Goal: Information Seeking & Learning: Find specific fact

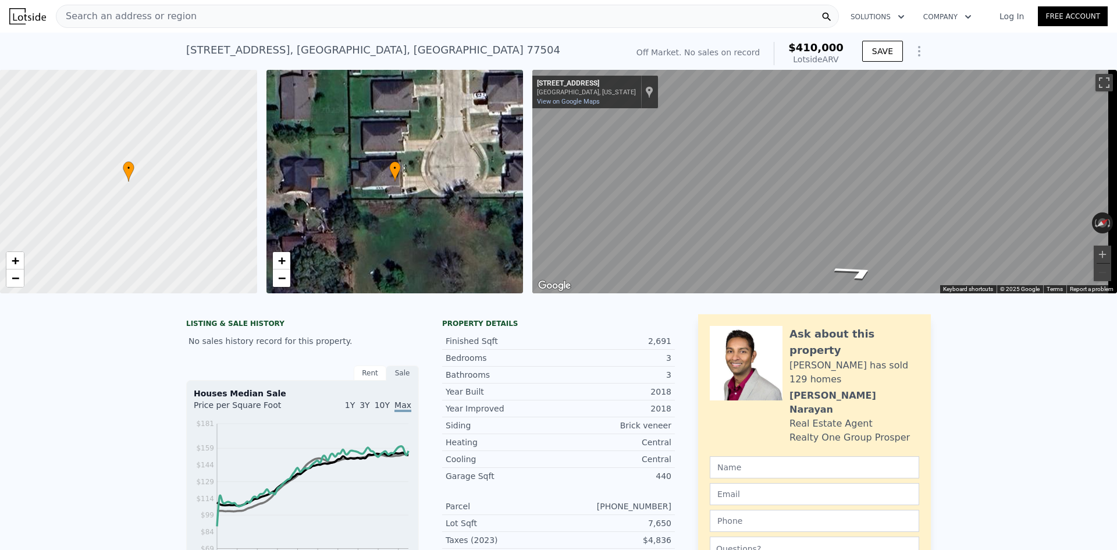
click at [1117, 229] on div "Search an address or region Solutions Company Open main menu Log In Free Accoun…" at bounding box center [558, 275] width 1117 height 550
click at [1117, 205] on div "Search an address or region Solutions Company Open main menu Log In Free Accoun…" at bounding box center [558, 275] width 1117 height 550
click at [228, 52] on div "[STREET_ADDRESS]" at bounding box center [373, 50] width 374 height 16
click at [375, 174] on div "• + −" at bounding box center [395, 181] width 257 height 223
click at [869, 227] on div "Map" at bounding box center [824, 181] width 585 height 223
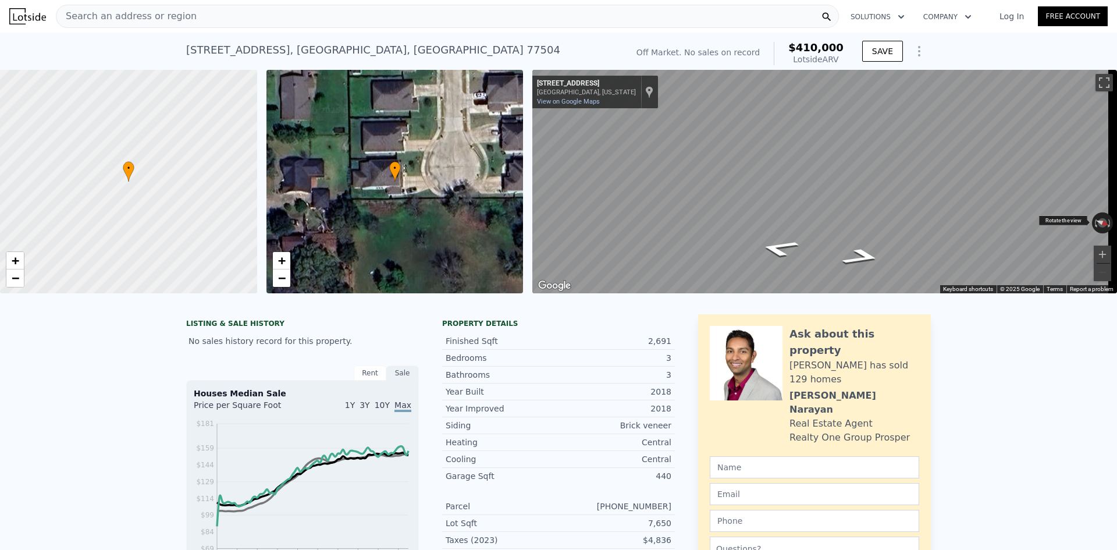
click at [704, 193] on div "← Move left → Move right ↑ Move up ↓ Move down + Zoom in - Zoom out [STREET_ADD…" at bounding box center [824, 181] width 585 height 223
click at [783, 233] on div "← Move left → Move right ↑ Move up ↓ Move down + Zoom in - Zoom out [STREET_ADD…" at bounding box center [824, 181] width 585 height 223
drag, startPoint x: 1054, startPoint y: 219, endPoint x: 519, endPoint y: 135, distance: 541.9
click at [290, 106] on div "• + − • + − ← Move left → Move right ↑ Move up ↓ Move down + Zoom in - Zoom out…" at bounding box center [558, 181] width 1117 height 223
click at [493, 168] on div "• + − • + − ← Move left → Move right ↑ Move up ↓ Move down + Zoom in - Zoom out…" at bounding box center [558, 181] width 1117 height 223
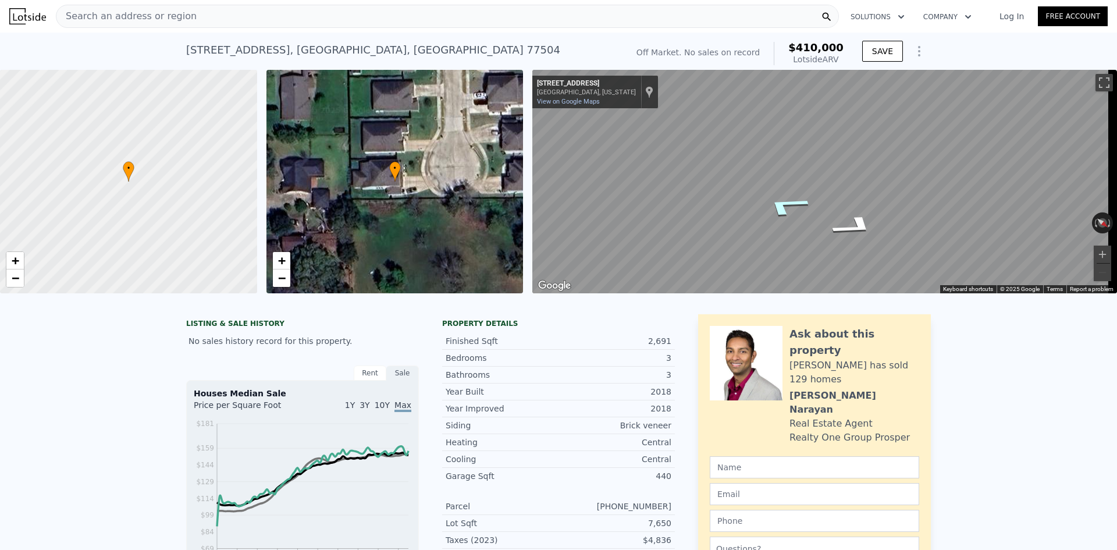
click at [788, 215] on div "Map" at bounding box center [824, 181] width 585 height 223
click at [211, 22] on div "Search an address or region" at bounding box center [447, 16] width 783 height 23
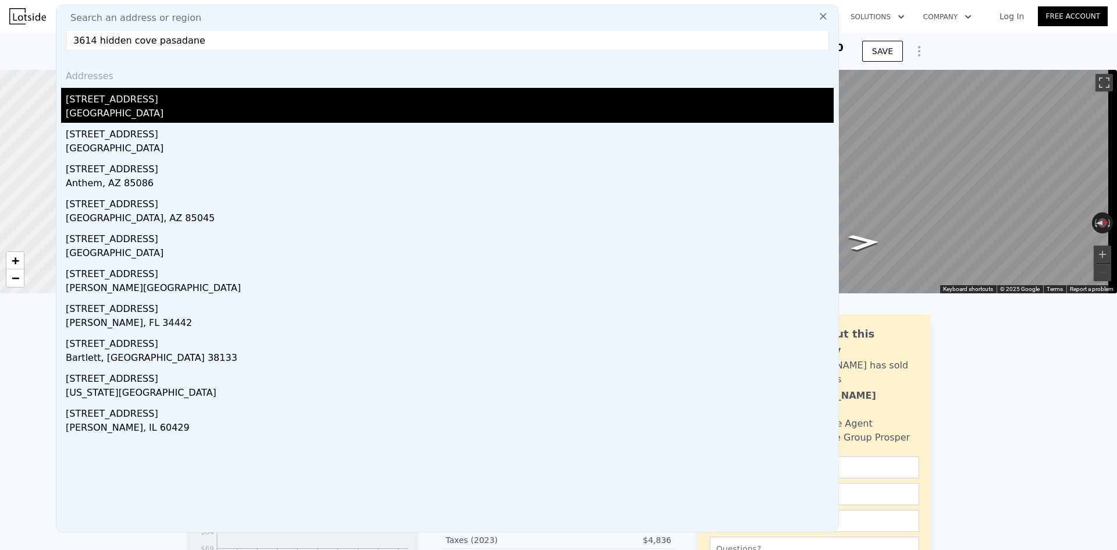
type input "3614 hidden cove pasadane"
click at [157, 104] on div "[STREET_ADDRESS]" at bounding box center [450, 97] width 768 height 19
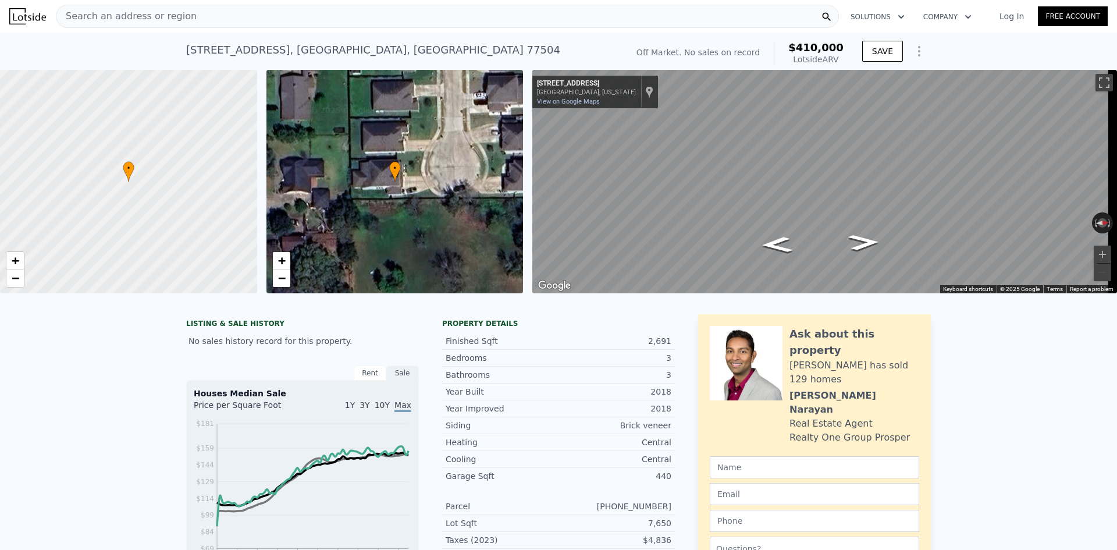
click at [382, 218] on div "• + −" at bounding box center [395, 181] width 257 height 223
click at [399, 174] on icon at bounding box center [395, 171] width 12 height 20
click at [396, 172] on span "•" at bounding box center [395, 168] width 12 height 10
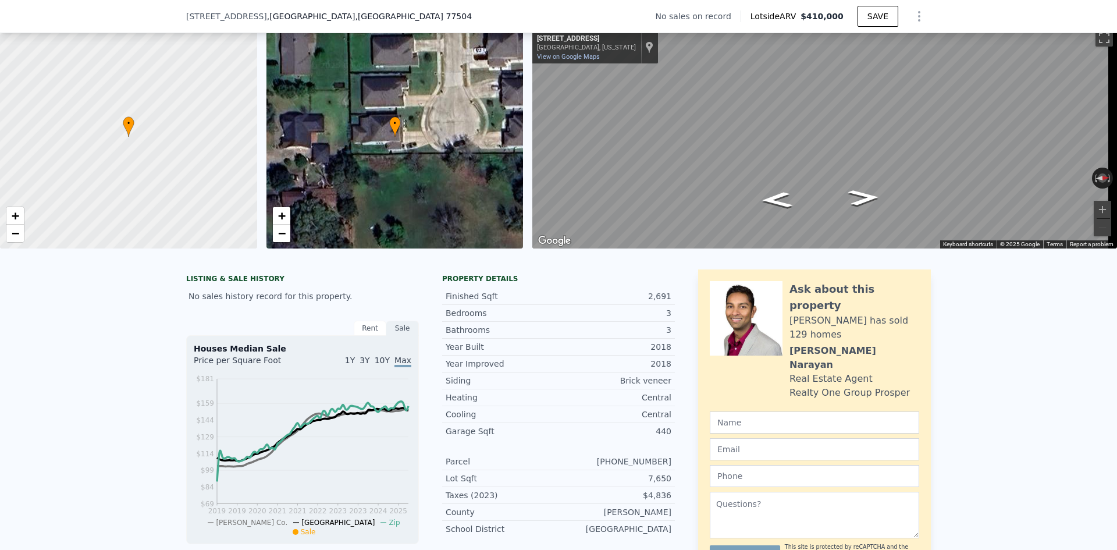
scroll to position [112, 0]
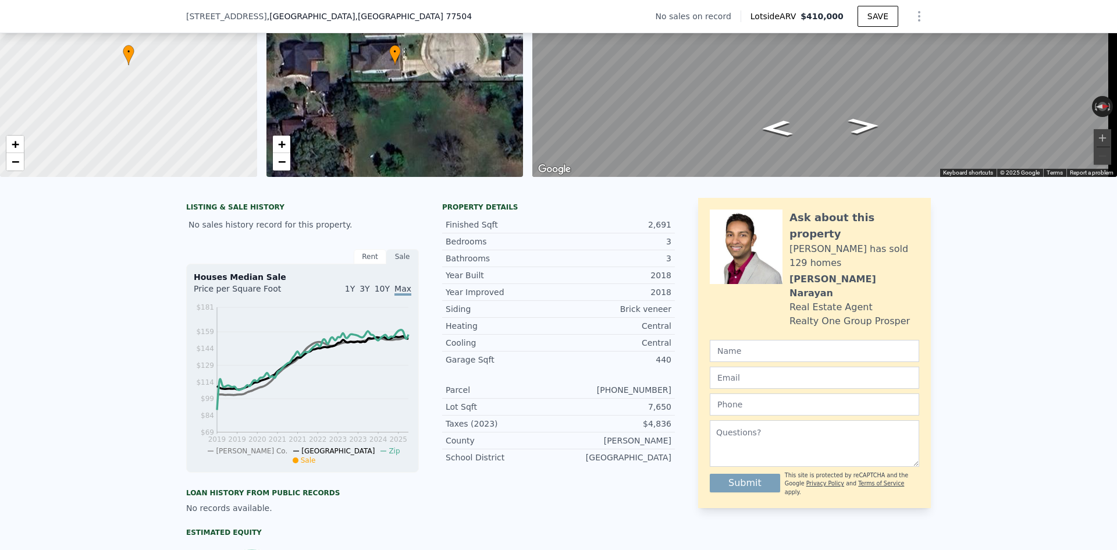
click at [390, 264] on div "Sale" at bounding box center [402, 256] width 33 height 15
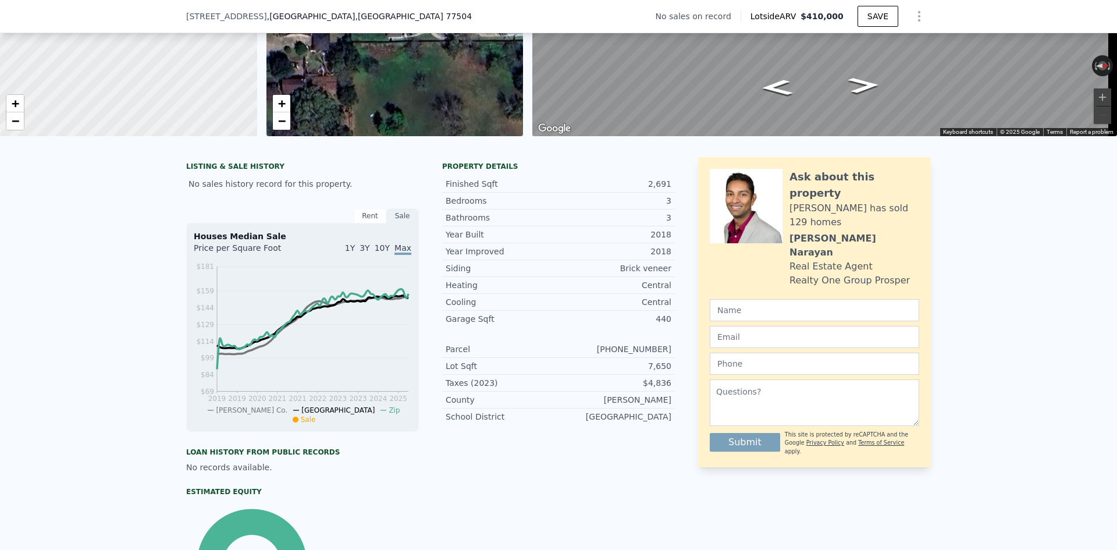
scroll to position [170, 0]
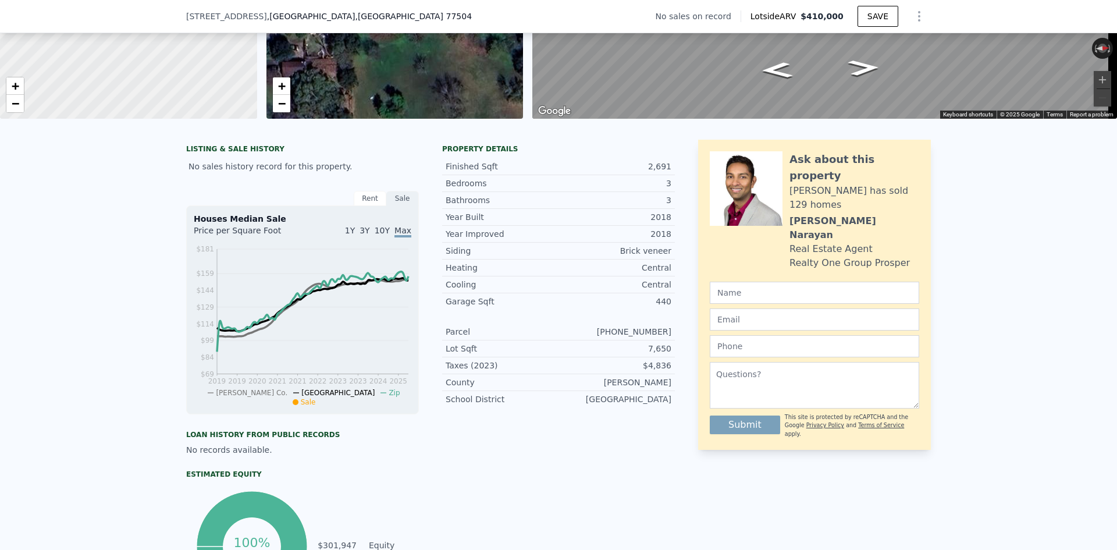
click at [255, 439] on div "Loan history from public records" at bounding box center [302, 434] width 233 height 9
drag, startPoint x: 327, startPoint y: 177, endPoint x: 180, endPoint y: 185, distance: 146.8
click at [180, 185] on div "LISTING & SALE HISTORY No sales history record for this property. Rent Sale Ren…" at bounding box center [558, 392] width 1117 height 525
click at [368, 177] on div "No sales history record for this property." at bounding box center [302, 166] width 233 height 21
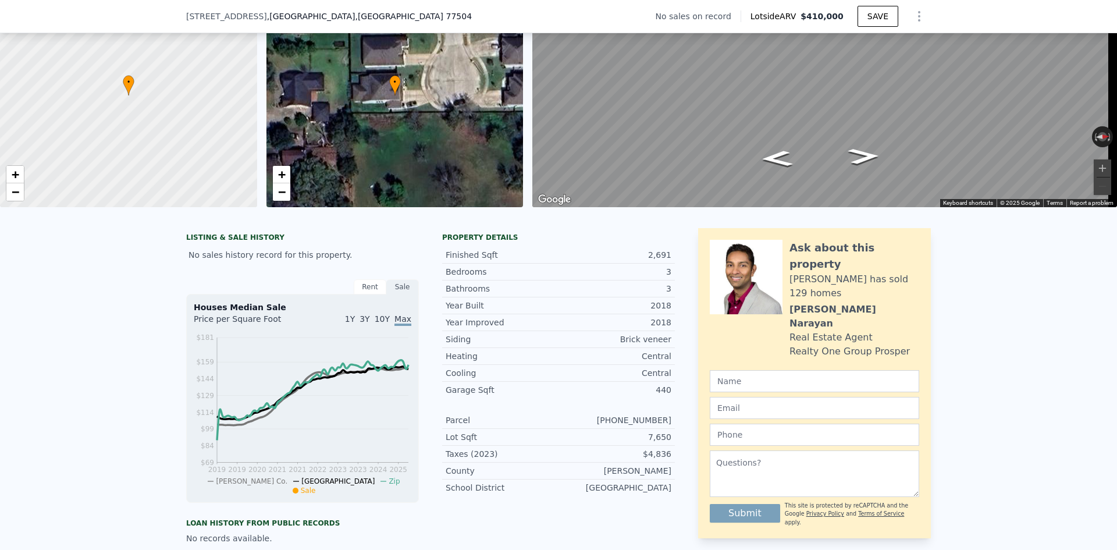
scroll to position [0, 0]
